Goal: Task Accomplishment & Management: Manage account settings

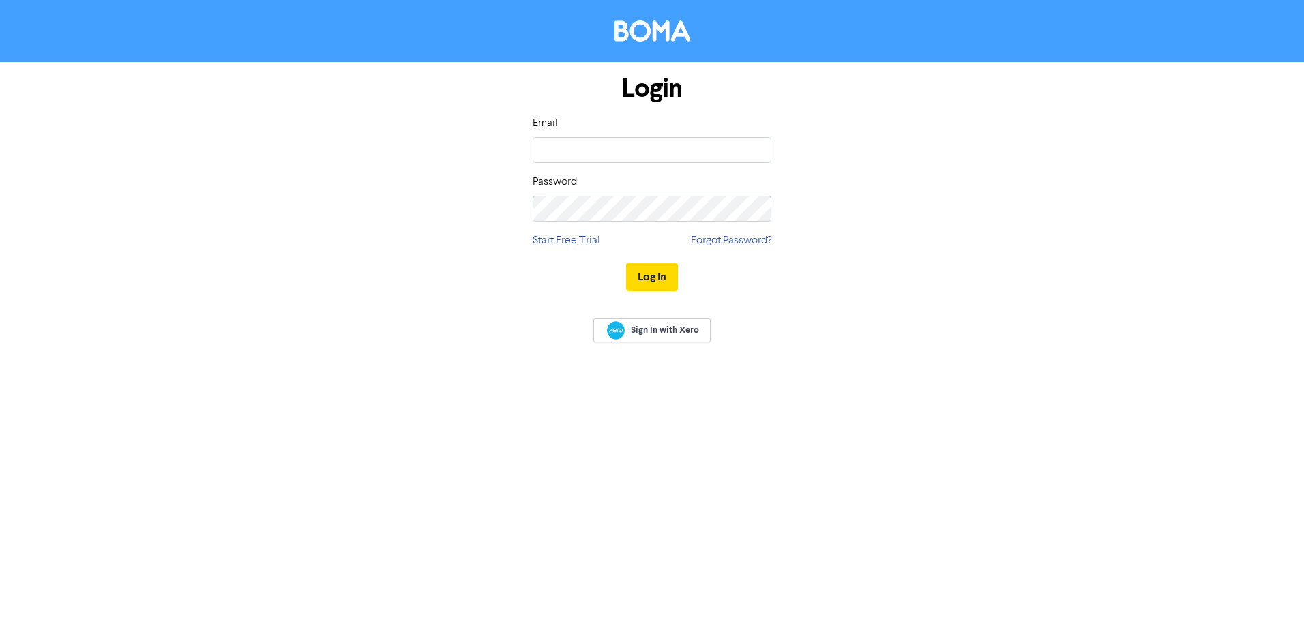
type input "[PERSON_NAME][EMAIL_ADDRESS][DOMAIN_NAME]"
click at [626, 263] on button "Log In" at bounding box center [652, 277] width 52 height 29
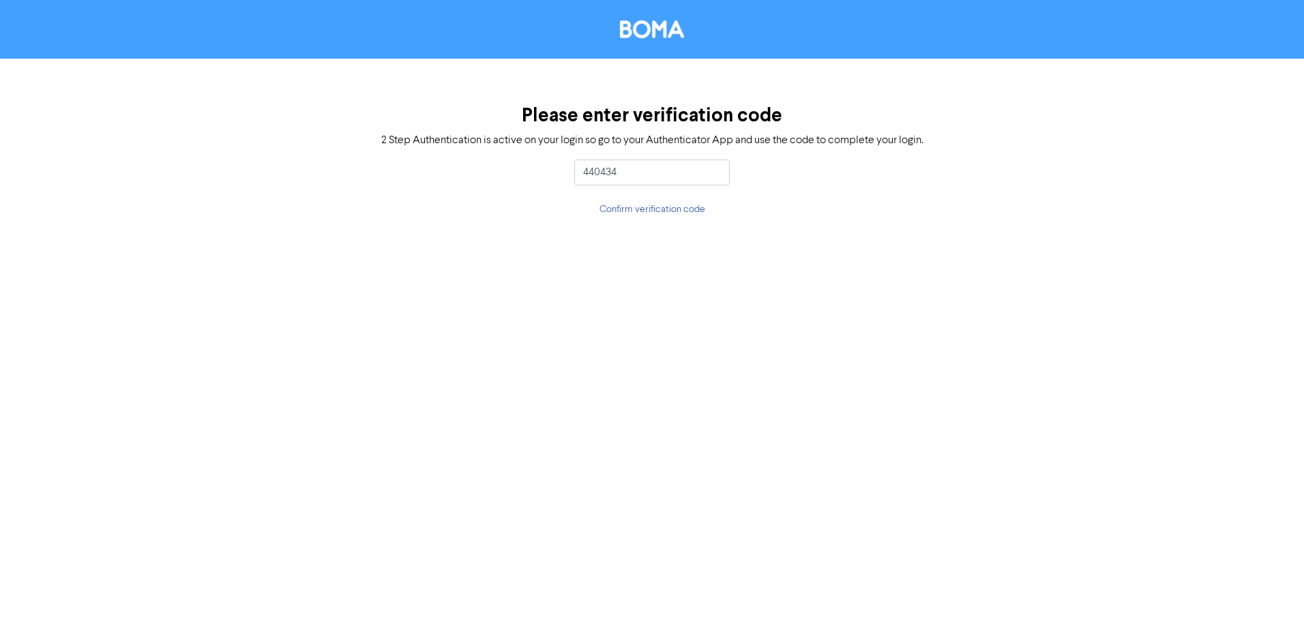
type input "440434"
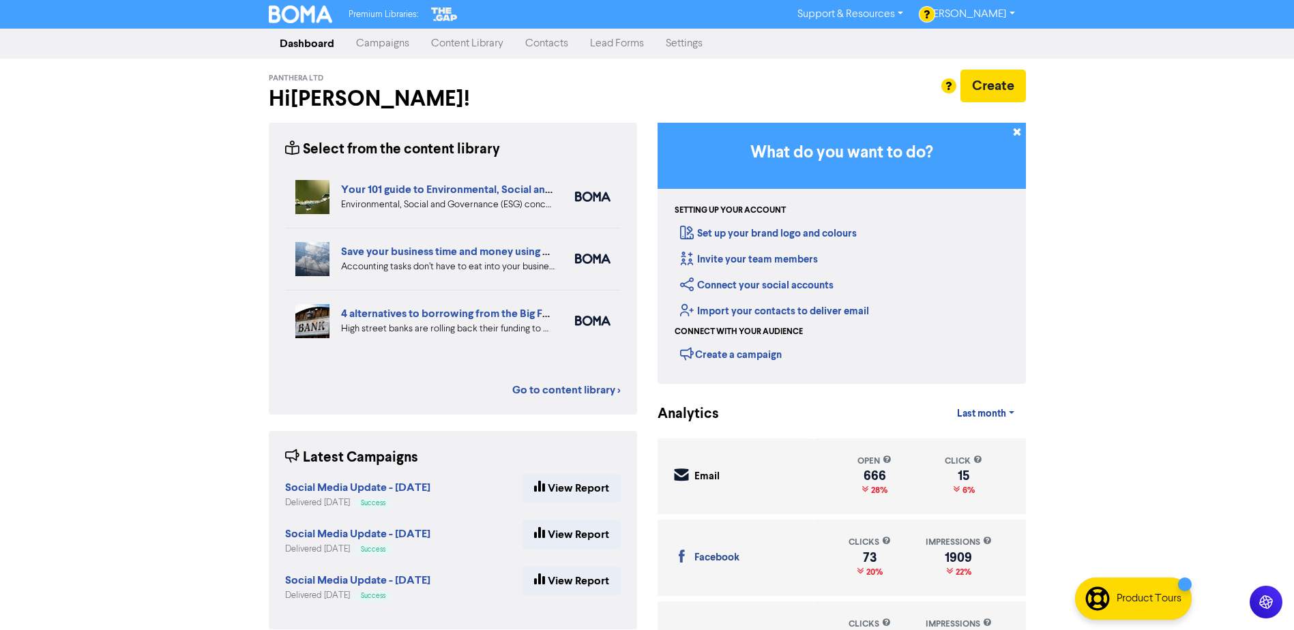
click at [390, 42] on link "Campaigns" at bounding box center [382, 43] width 75 height 27
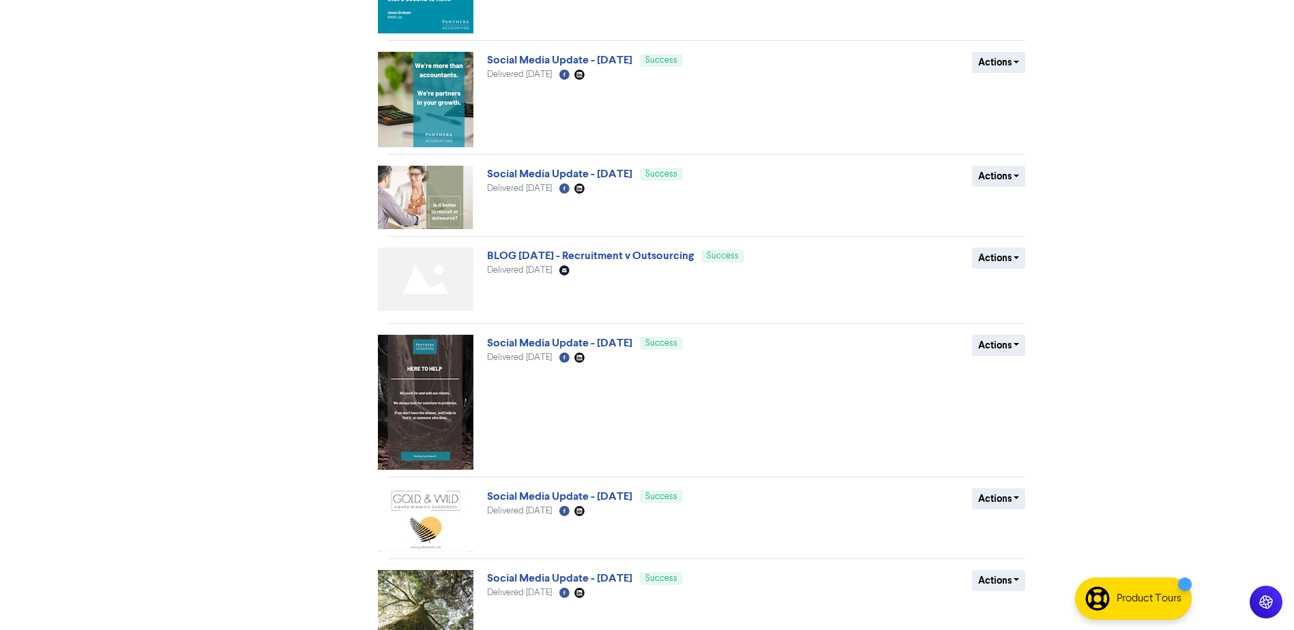
scroll to position [606, 0]
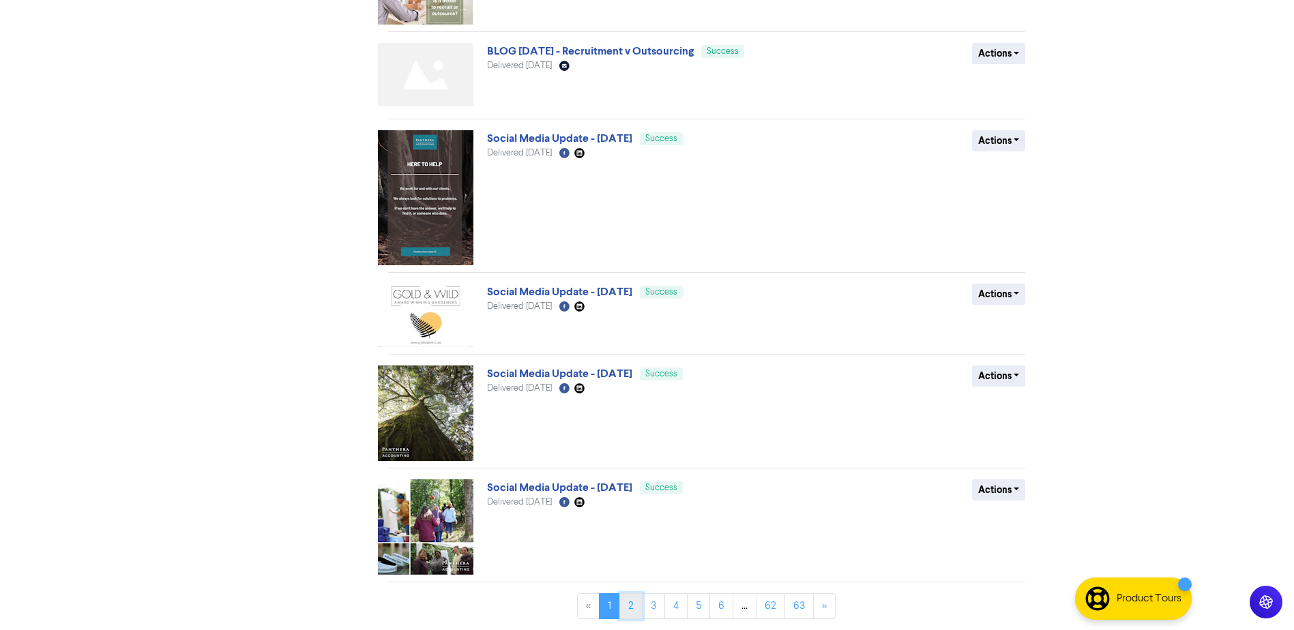
click at [628, 602] on link "2" at bounding box center [630, 607] width 23 height 26
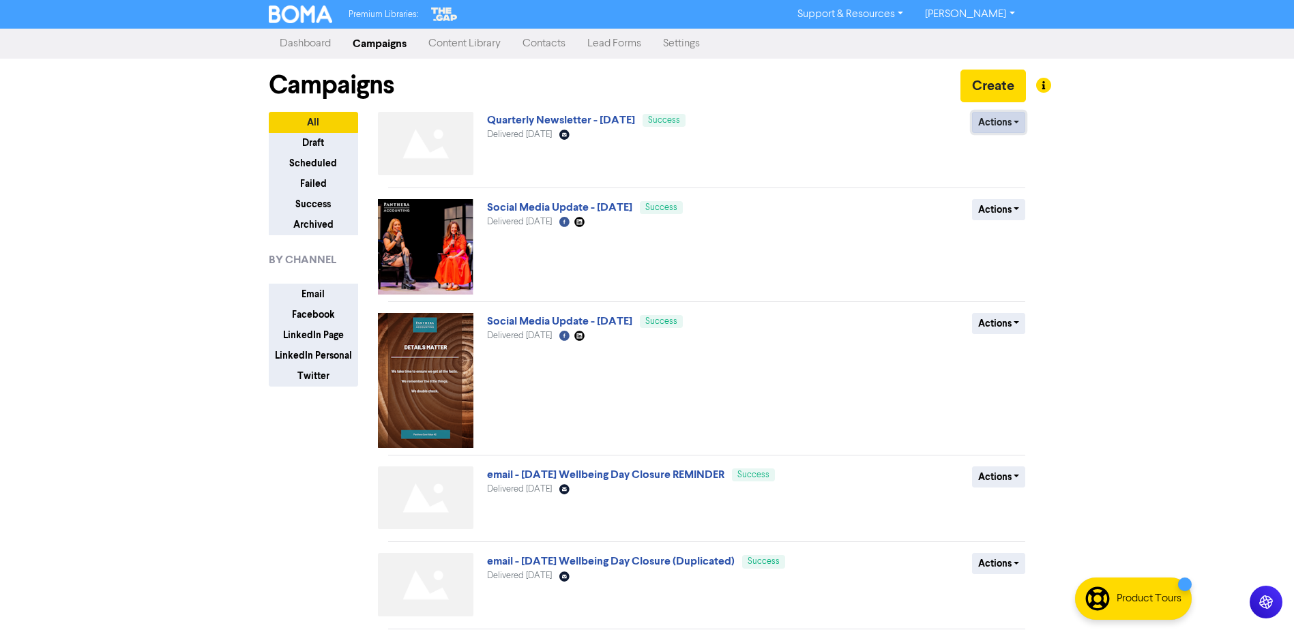
click at [1019, 119] on button "Actions" at bounding box center [999, 122] width 54 height 21
click at [1115, 169] on div "Premium Libraries: Support & Resources Video Tutorials FAQ & Guides Marketing E…" at bounding box center [647, 315] width 1294 height 630
